Goal: Task Accomplishment & Management: Use online tool/utility

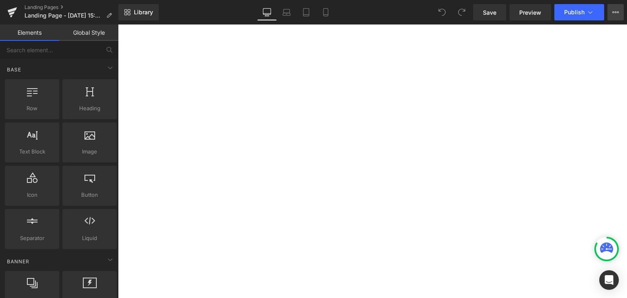
click at [612, 15] on icon at bounding box center [615, 12] width 7 height 7
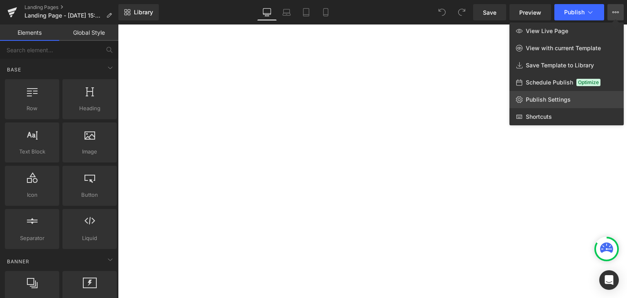
click at [549, 96] on span "Publish Settings" at bounding box center [547, 99] width 45 height 7
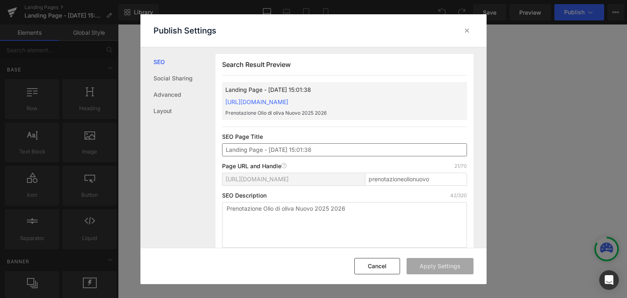
drag, startPoint x: 322, startPoint y: 154, endPoint x: 224, endPoint y: 154, distance: 98.7
click at [224, 154] on input "Landing Page - [DATE] 15:01:38" at bounding box center [344, 149] width 245 height 13
type input "PRENOTAZIONE OLIO NUOVO"
click at [291, 196] on div "SEO Description 42/320" at bounding box center [344, 195] width 245 height 7
click at [447, 266] on button "Apply Settings" at bounding box center [439, 266] width 67 height 16
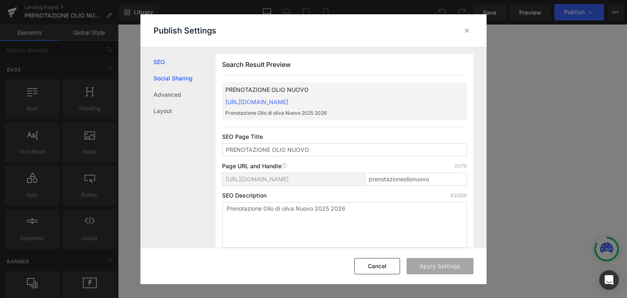
click at [161, 84] on link "Social Sharing" at bounding box center [184, 78] width 62 height 16
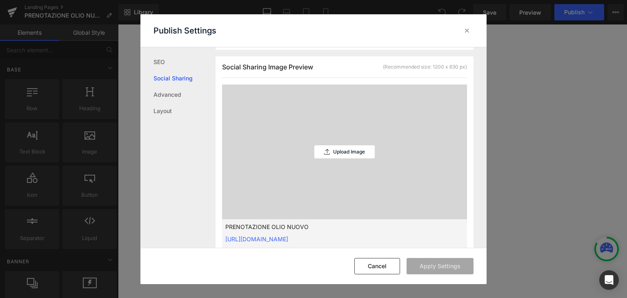
scroll to position [207, 0]
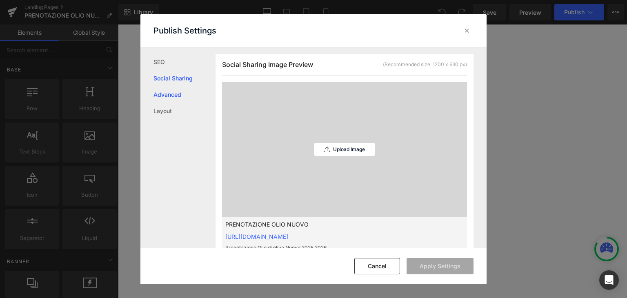
click at [178, 98] on link "Advanced" at bounding box center [184, 94] width 62 height 16
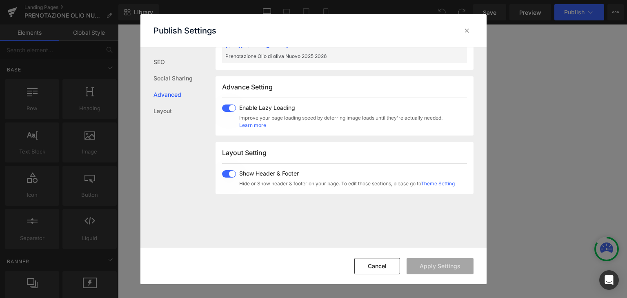
scroll to position [421, 0]
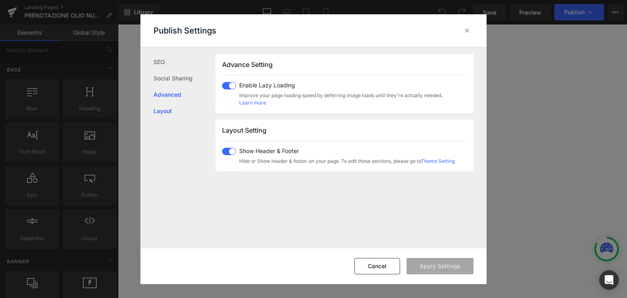
click at [155, 110] on link "Layout" at bounding box center [184, 111] width 62 height 16
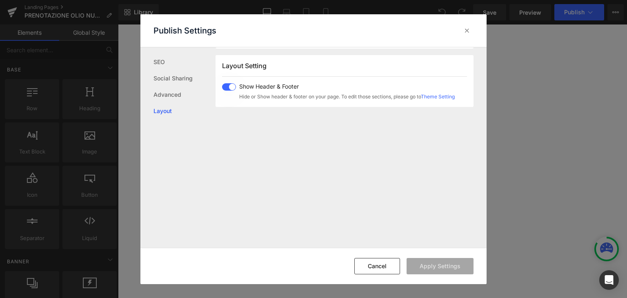
scroll to position [486, 0]
click at [465, 29] on icon at bounding box center [467, 31] width 8 height 8
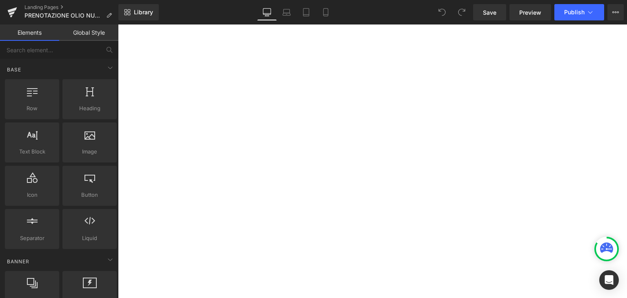
click at [599, 21] on div "Library Desktop Desktop Laptop Tablet Mobile Save Preview Publish Scheduled Vie…" at bounding box center [372, 12] width 508 height 24
click at [573, 13] on span "Publish" at bounding box center [574, 12] width 20 height 7
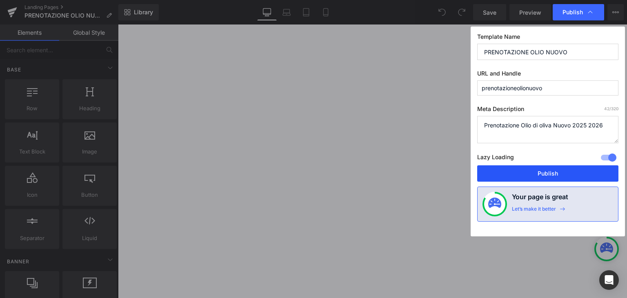
click at [501, 170] on button "Publish" at bounding box center [547, 173] width 141 height 16
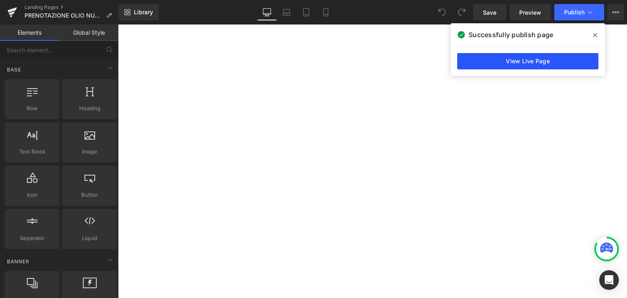
click at [554, 65] on link "View Live Page" at bounding box center [527, 61] width 141 height 16
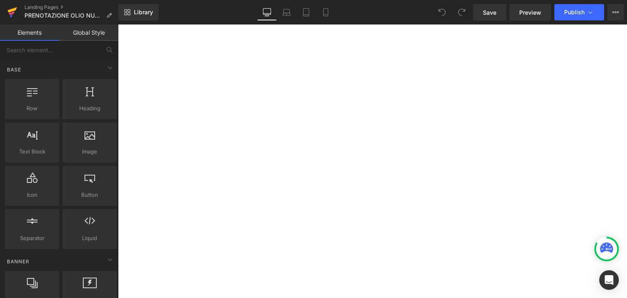
click at [18, 8] on link at bounding box center [12, 12] width 24 height 24
